Goal: Task Accomplishment & Management: Manage account settings

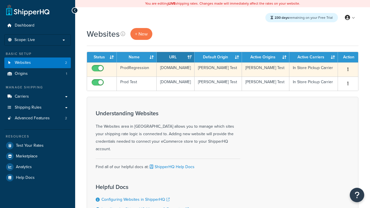
click at [348, 70] on icon "button" at bounding box center [348, 69] width 1 height 4
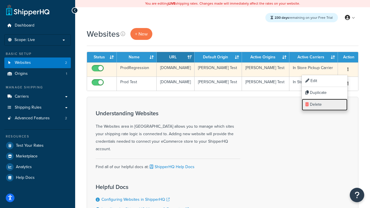
click at [325, 105] on link "Delete" at bounding box center [325, 105] width 46 height 12
